Goal: Task Accomplishment & Management: Manage account settings

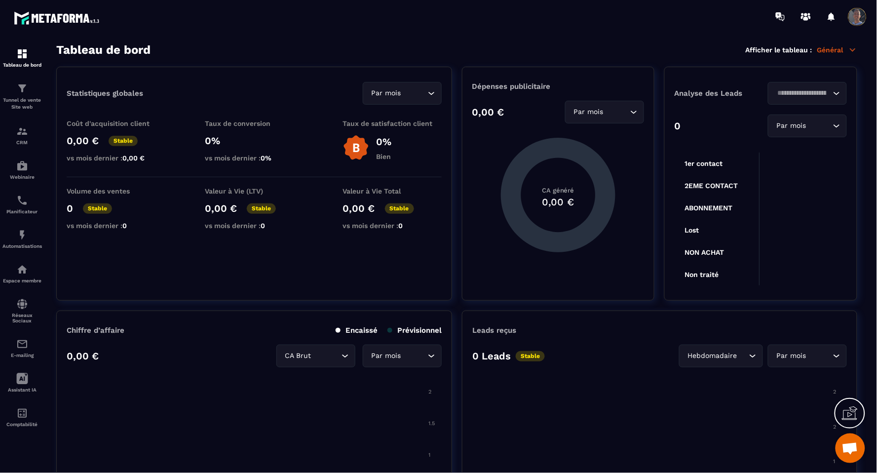
click at [546, 16] on span at bounding box center [858, 17] width 20 height 20
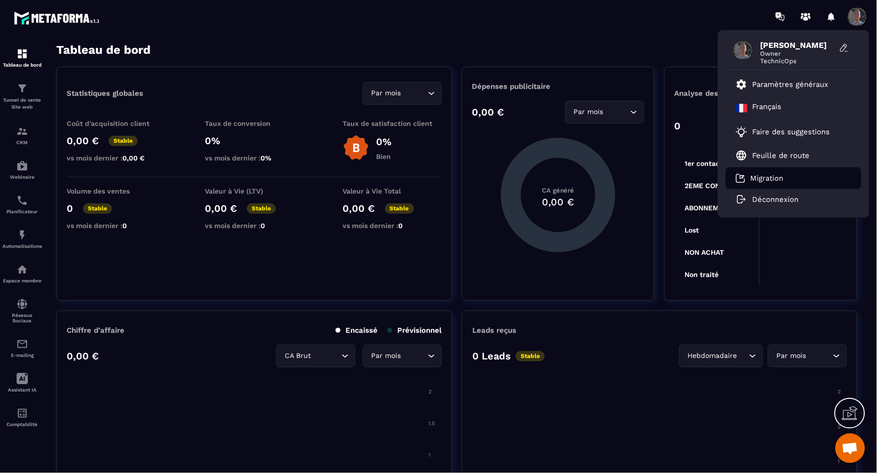
click at [546, 171] on li "Migration" at bounding box center [794, 178] width 136 height 22
click at [546, 176] on p "Migration" at bounding box center [767, 178] width 33 height 9
click at [546, 54] on span "Owner" at bounding box center [798, 53] width 74 height 7
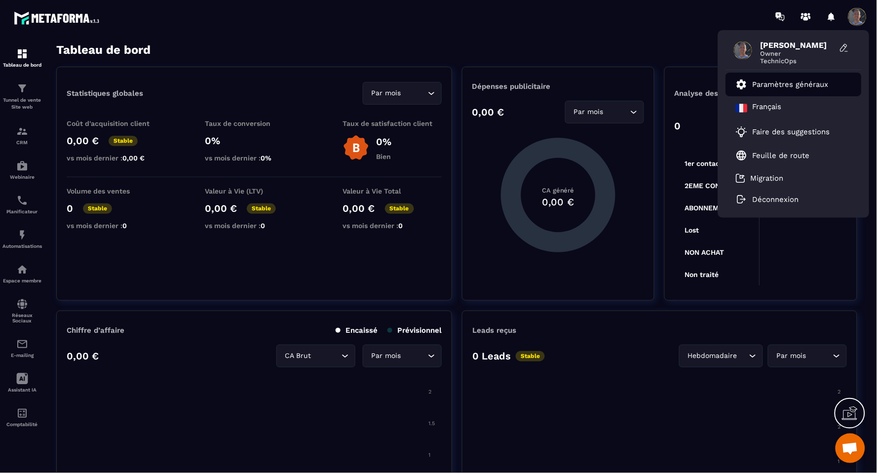
click at [546, 83] on p "Paramètres généraux" at bounding box center [791, 84] width 76 height 9
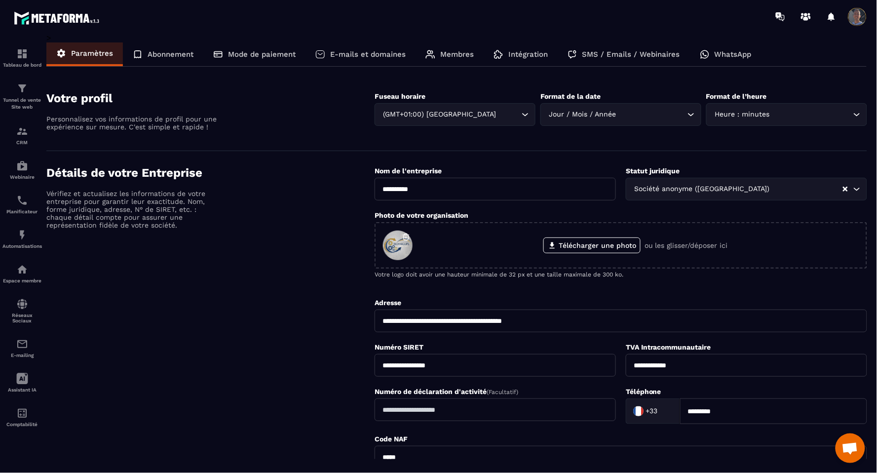
click at [351, 53] on p "E-mails et domaines" at bounding box center [368, 54] width 76 height 9
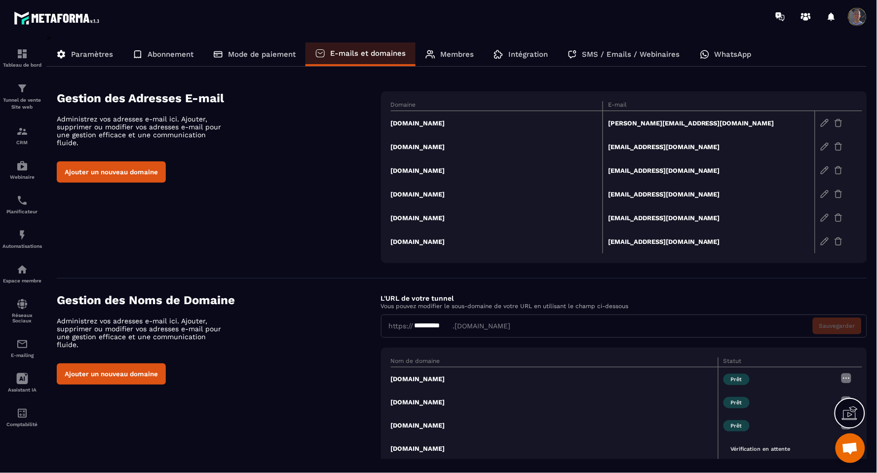
click at [85, 52] on p "Paramètres" at bounding box center [92, 54] width 42 height 9
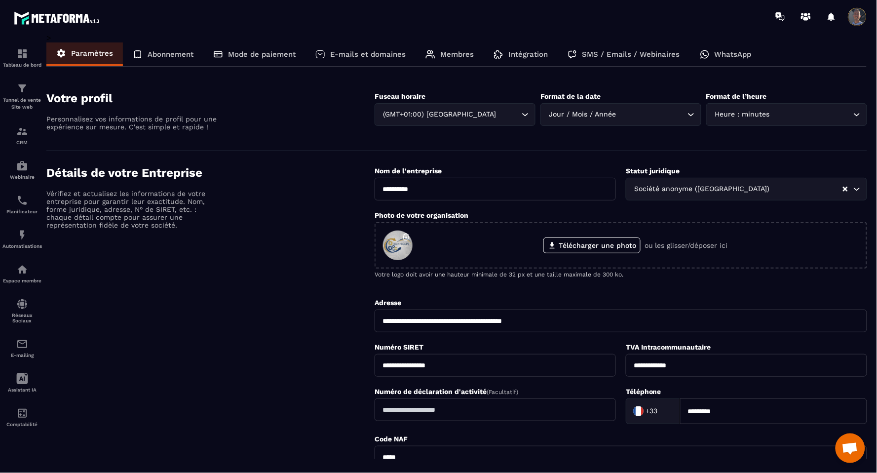
click at [158, 55] on p "Abonnement" at bounding box center [171, 54] width 46 height 9
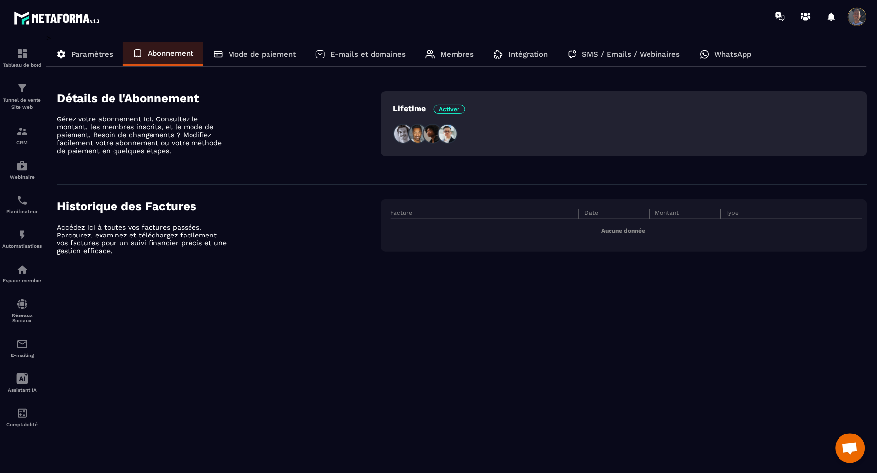
click at [255, 51] on p "Mode de paiement" at bounding box center [262, 54] width 68 height 9
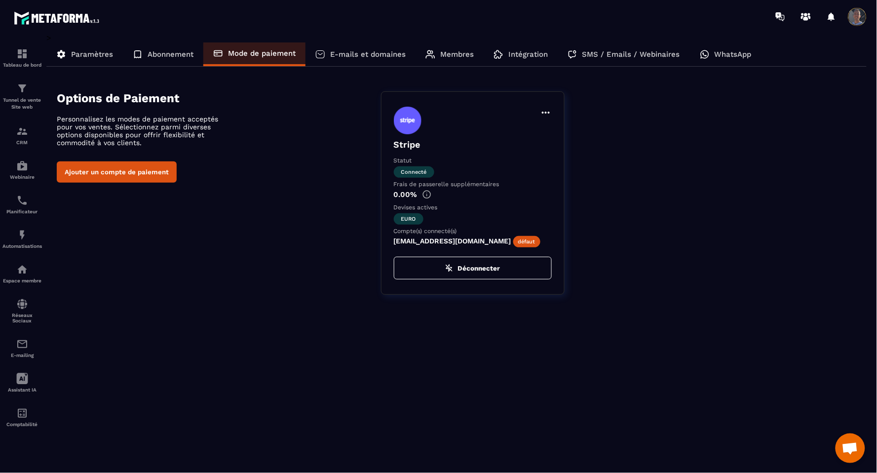
click at [367, 56] on p "E-mails et domaines" at bounding box center [368, 54] width 76 height 9
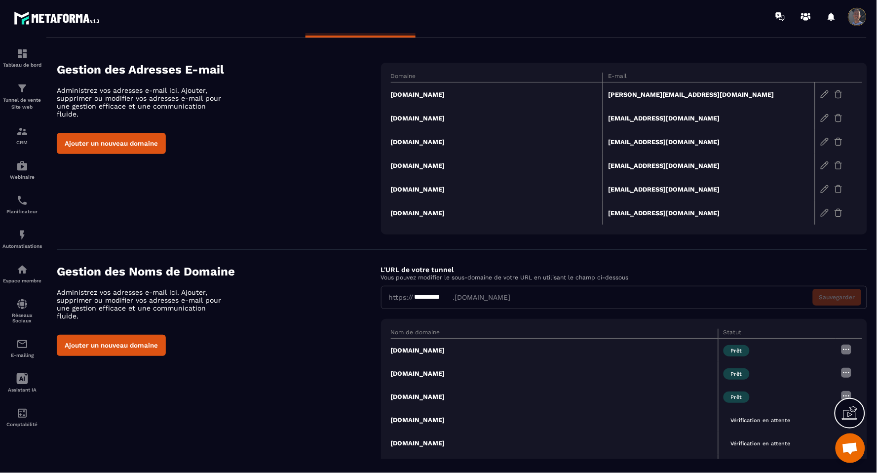
scroll to position [72, 0]
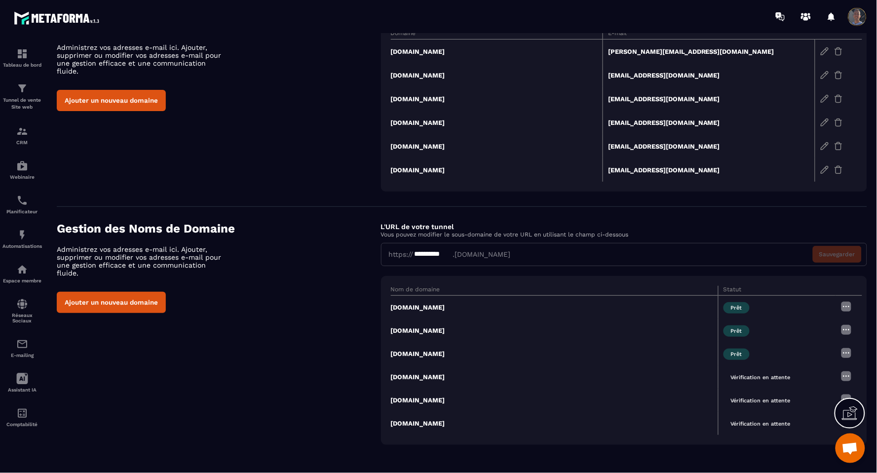
click at [546, 374] on img at bounding box center [847, 376] width 12 height 12
click at [546, 381] on span "Vérification en attente" at bounding box center [761, 377] width 75 height 11
